Goal: Find specific page/section: Find specific page/section

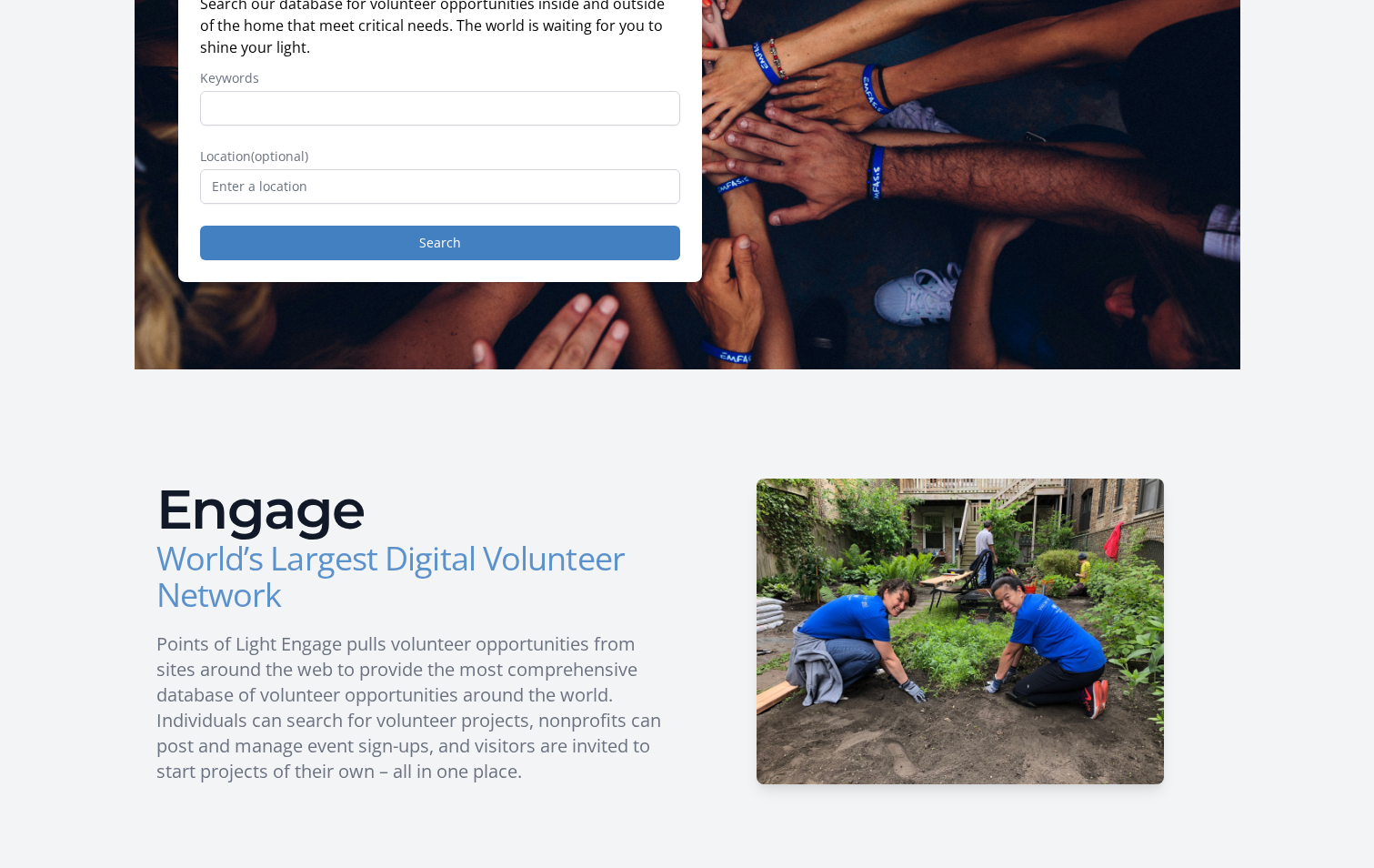
scroll to position [91, 0]
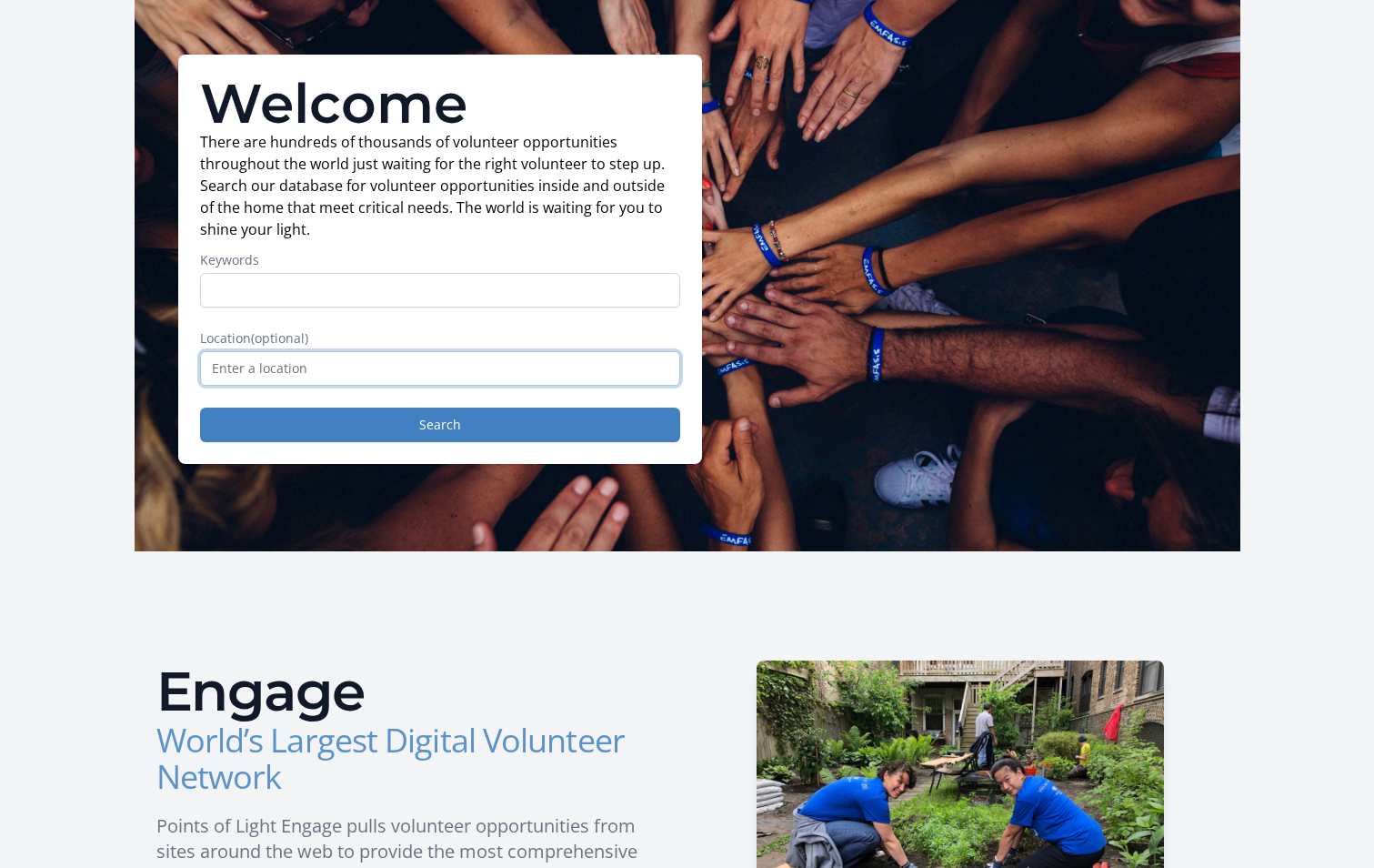
click at [346, 368] on input "text" at bounding box center [440, 368] width 480 height 35
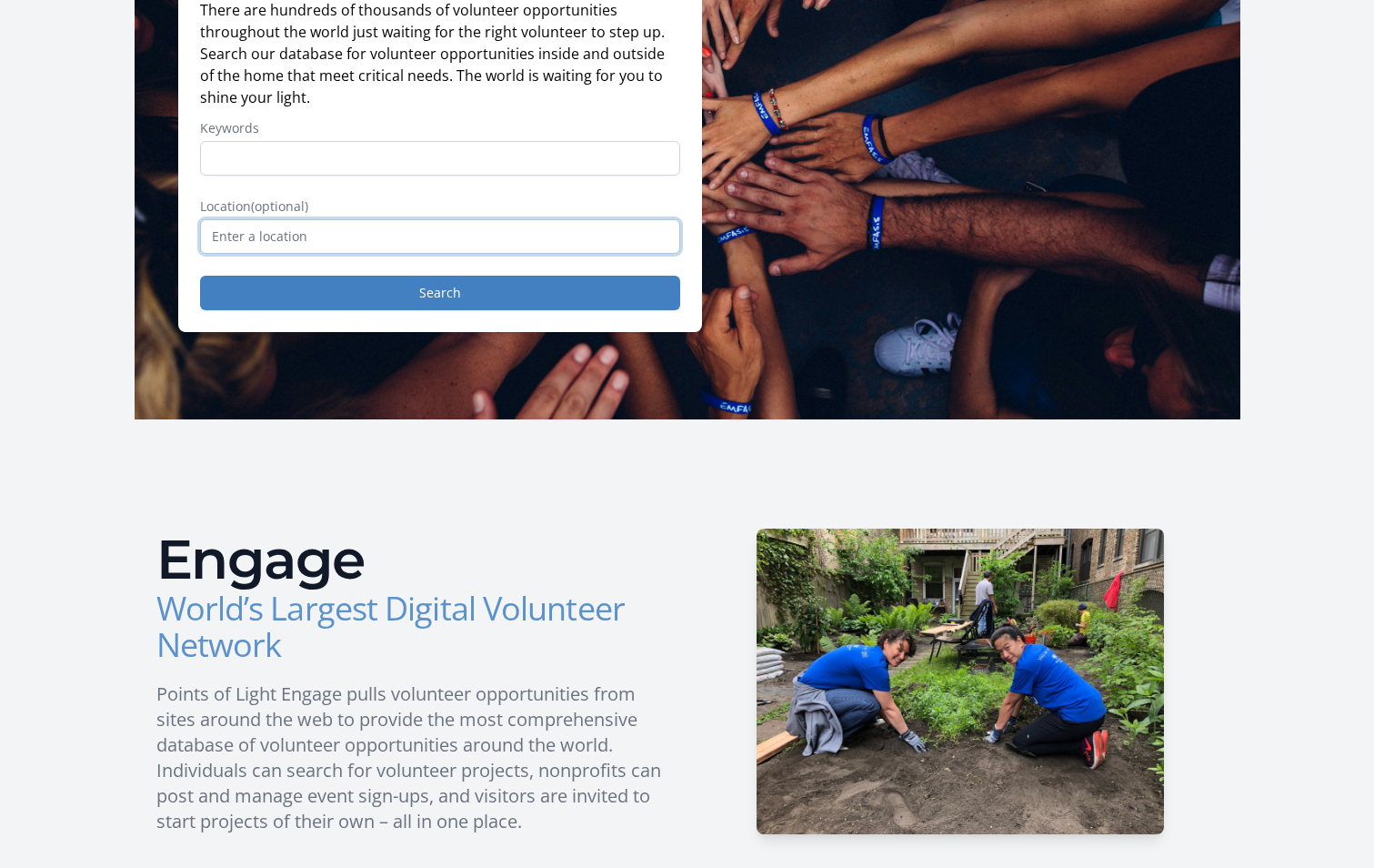
scroll to position [0, 0]
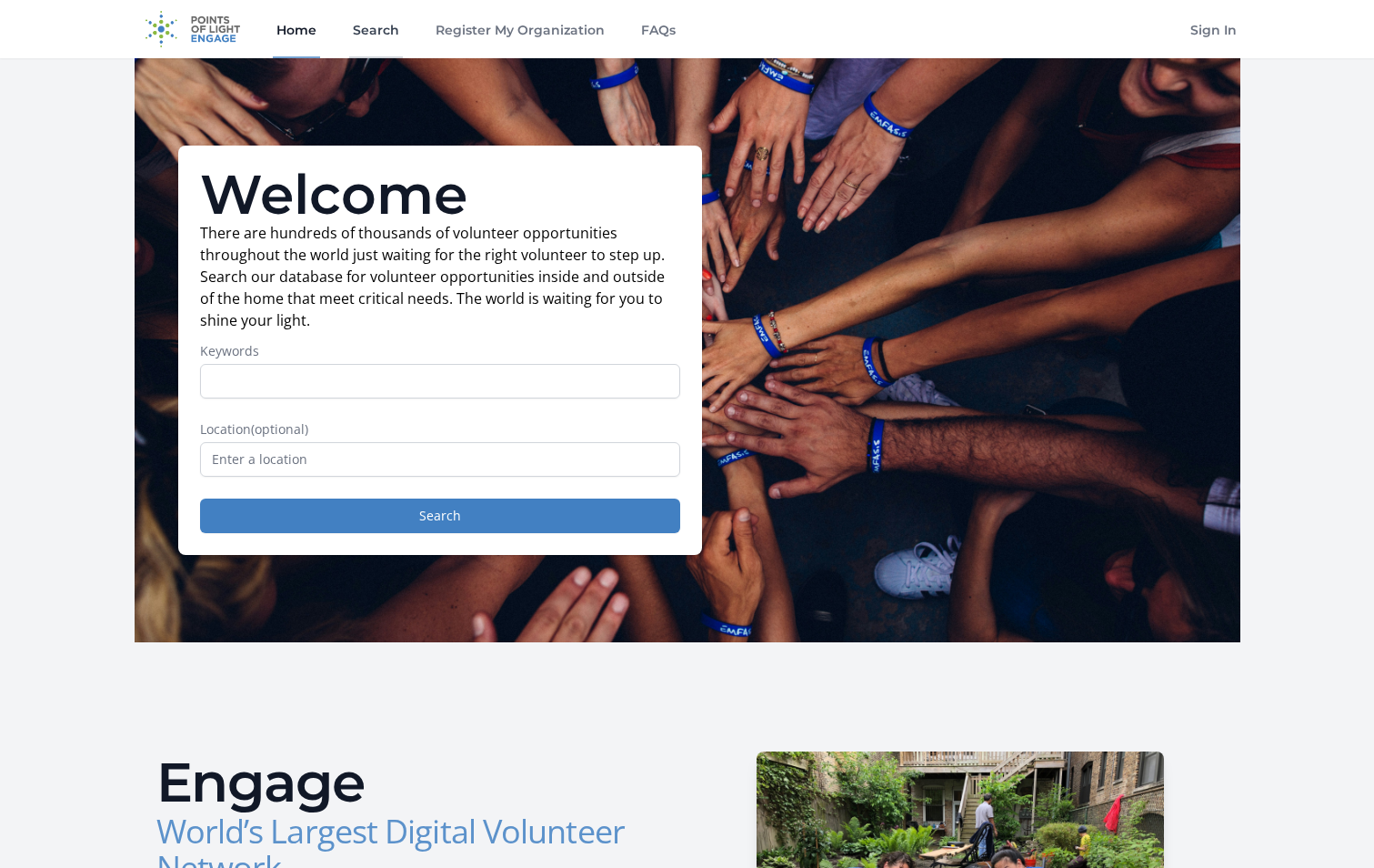
click at [382, 28] on link "Search" at bounding box center [376, 29] width 53 height 58
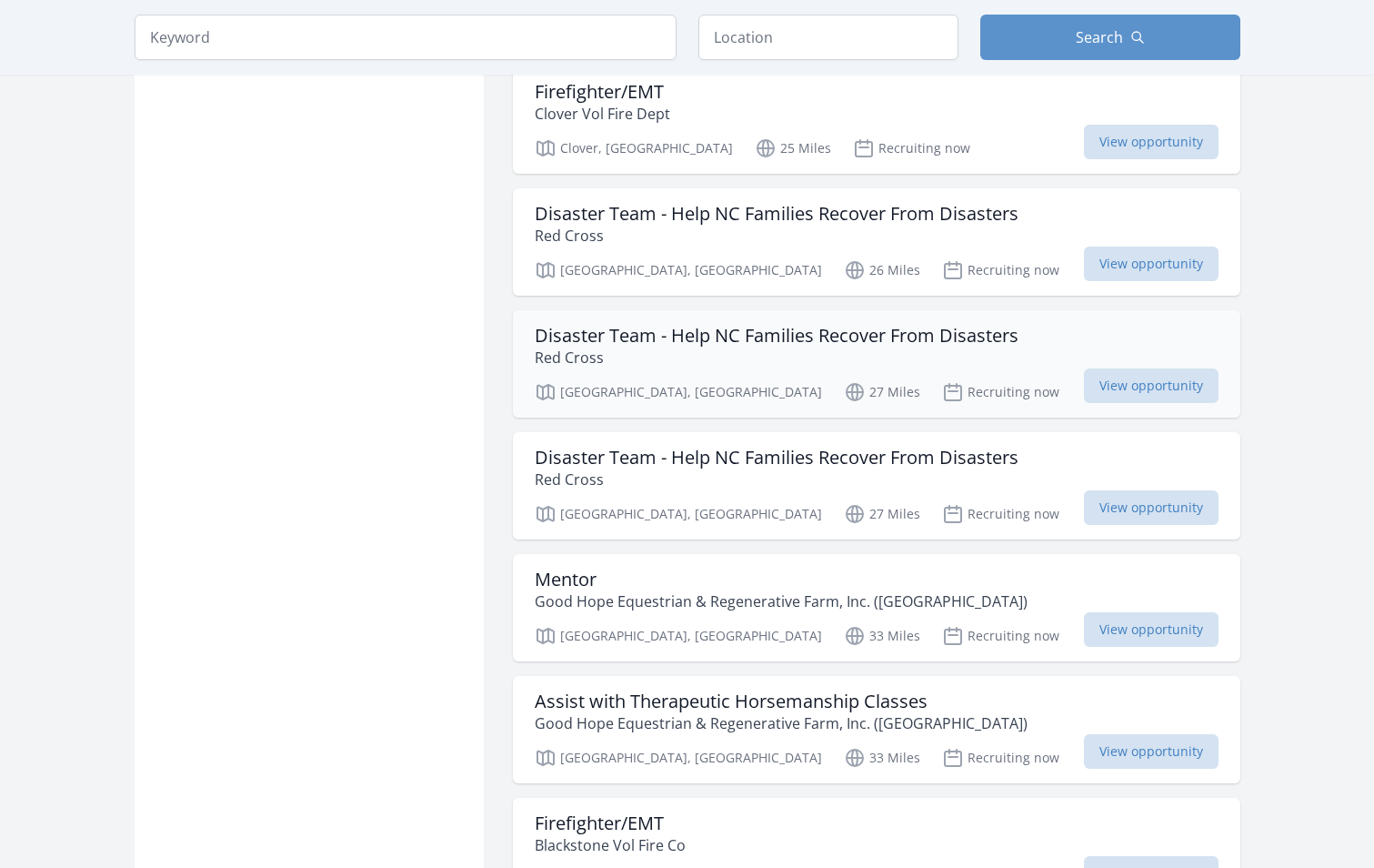
scroll to position [1819, 0]
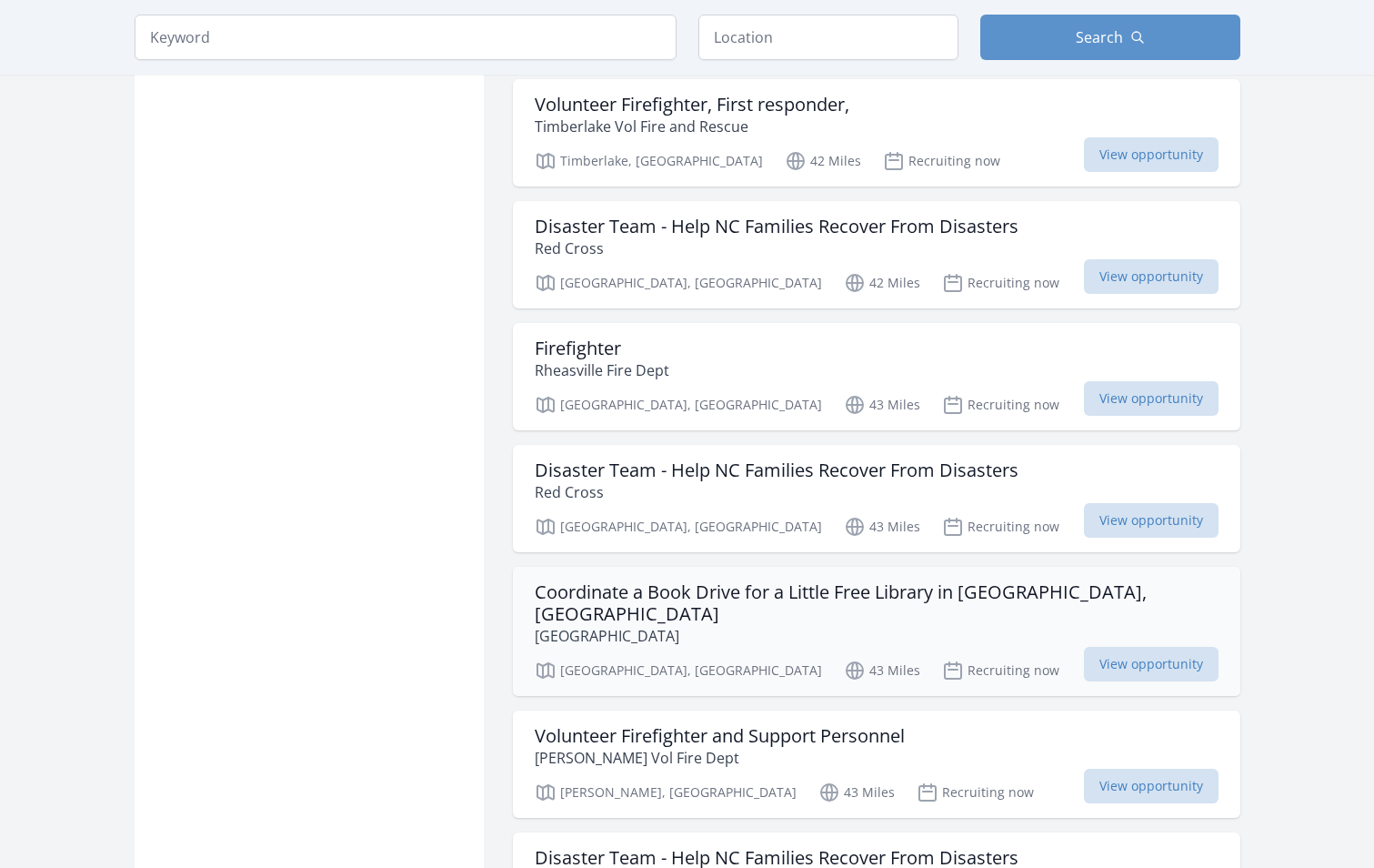
scroll to position [4456, 0]
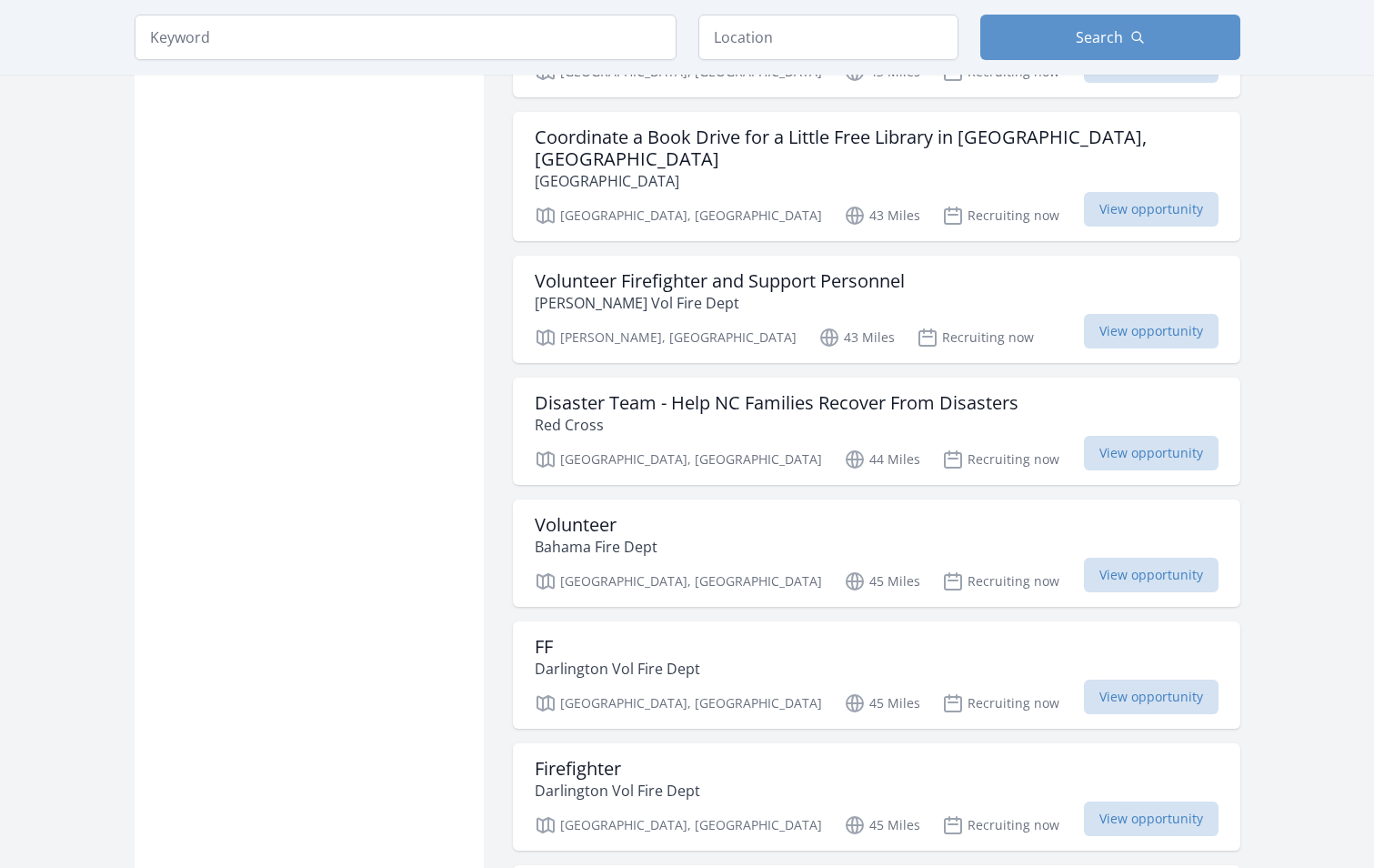
scroll to position [4820, 0]
